Goal: Navigation & Orientation: Understand site structure

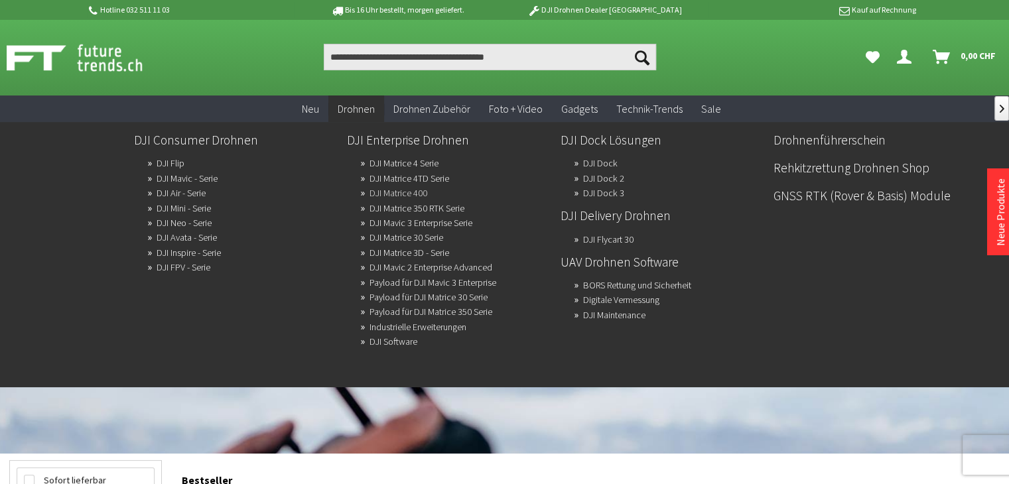
click at [389, 190] on link "DJI Matrice 400" at bounding box center [398, 193] width 58 height 19
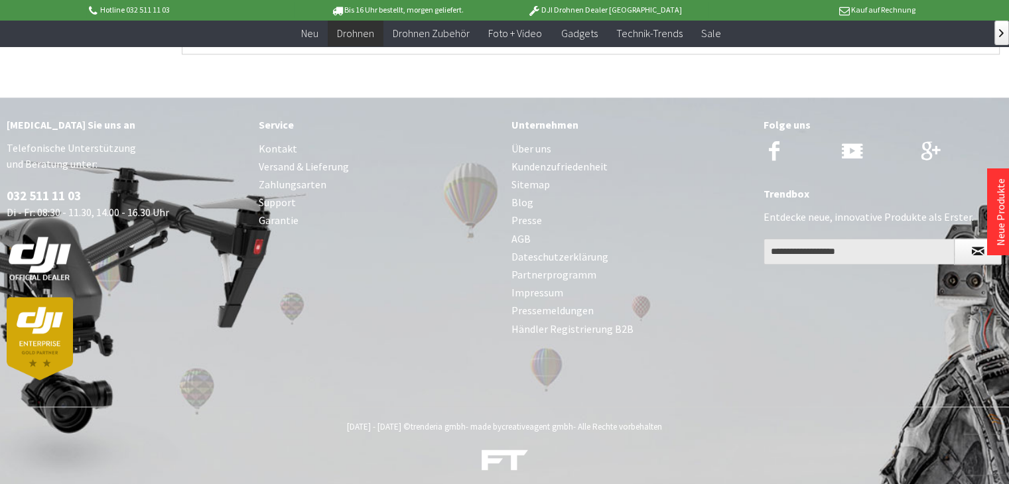
scroll to position [1788, 0]
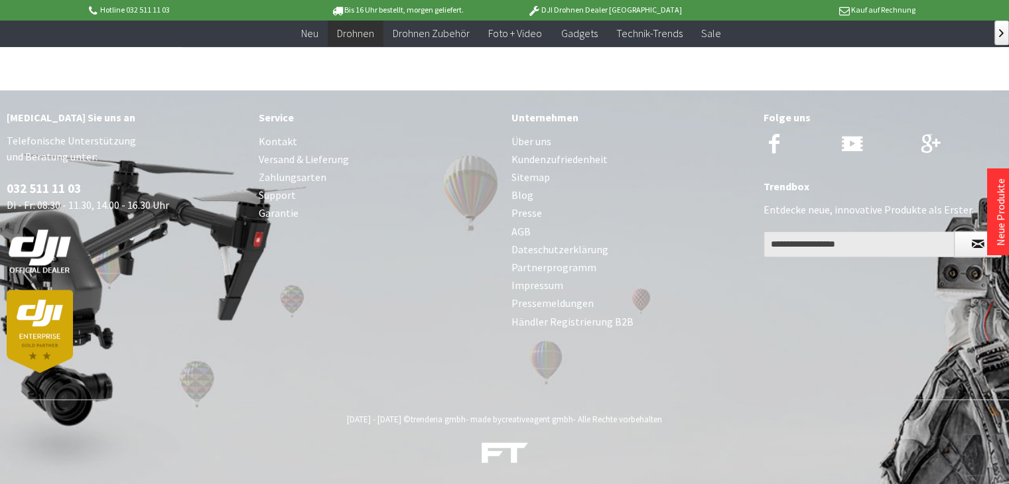
click at [523, 134] on link "Über uns" at bounding box center [630, 142] width 239 height 18
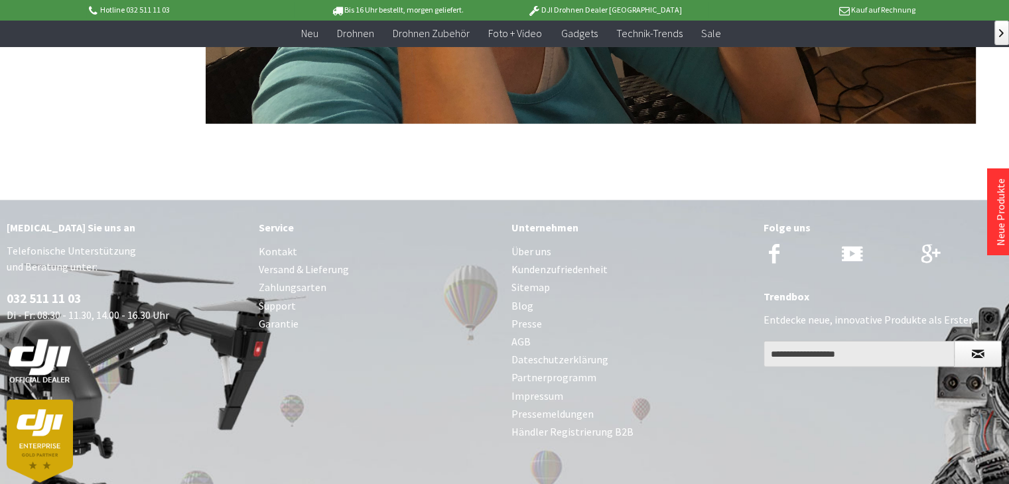
scroll to position [3190, 0]
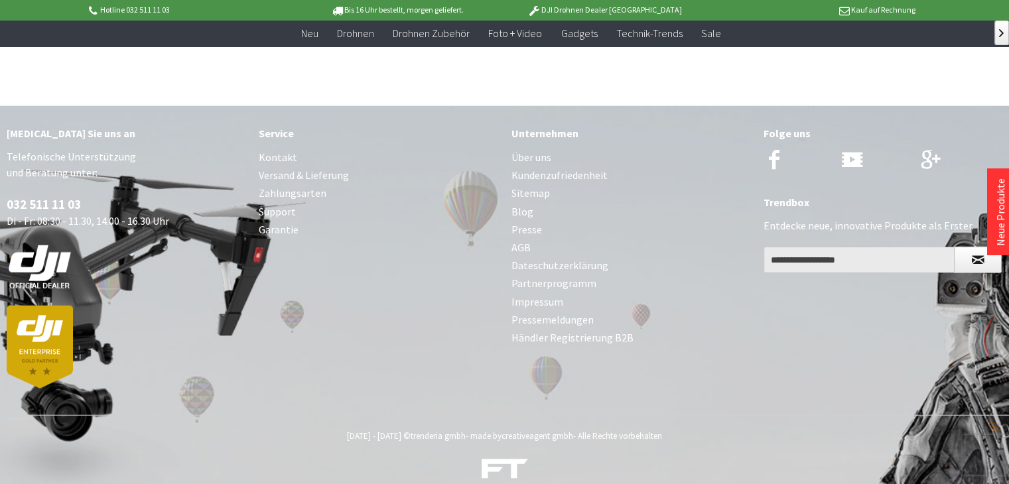
click at [544, 293] on link "Impressum" at bounding box center [630, 302] width 239 height 18
